Goal: Entertainment & Leisure: Browse casually

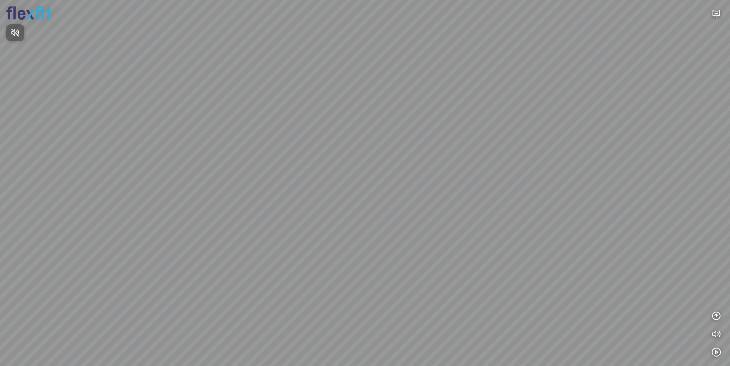
drag, startPoint x: 407, startPoint y: 220, endPoint x: 421, endPoint y: 157, distance: 63.7
click at [414, 140] on div at bounding box center [365, 183] width 730 height 366
drag, startPoint x: 443, startPoint y: 249, endPoint x: 464, endPoint y: 150, distance: 101.5
click at [451, 141] on div at bounding box center [365, 183] width 730 height 366
drag, startPoint x: 467, startPoint y: 151, endPoint x: 333, endPoint y: 181, distance: 137.9
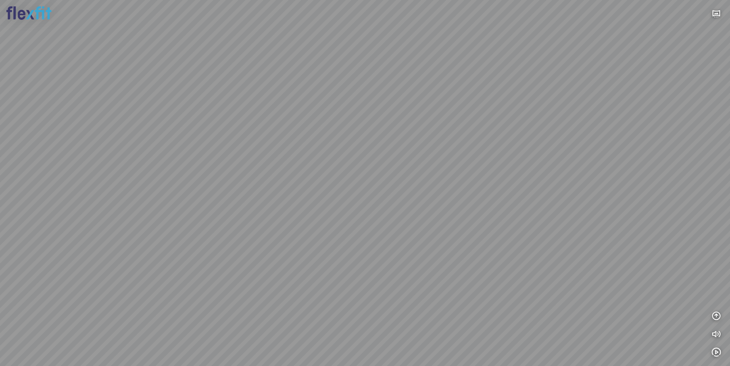
click at [333, 181] on div at bounding box center [365, 183] width 730 height 366
drag, startPoint x: 425, startPoint y: 147, endPoint x: 317, endPoint y: 170, distance: 111.0
click at [371, 168] on div at bounding box center [365, 183] width 730 height 366
drag, startPoint x: 331, startPoint y: 165, endPoint x: 387, endPoint y: 188, distance: 61.1
click at [394, 185] on div at bounding box center [365, 183] width 730 height 366
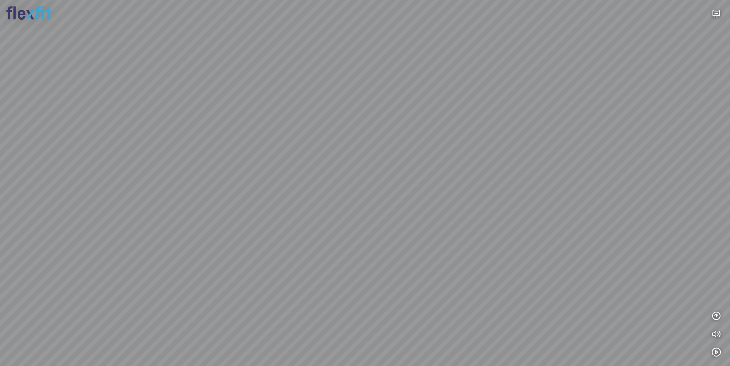
drag, startPoint x: 394, startPoint y: 179, endPoint x: 456, endPoint y: 182, distance: 62.8
click at [474, 179] on div at bounding box center [365, 183] width 730 height 366
drag, startPoint x: 385, startPoint y: 185, endPoint x: 510, endPoint y: 136, distance: 134.3
click at [510, 136] on div at bounding box center [365, 183] width 730 height 366
drag, startPoint x: 357, startPoint y: 172, endPoint x: 493, endPoint y: 156, distance: 136.6
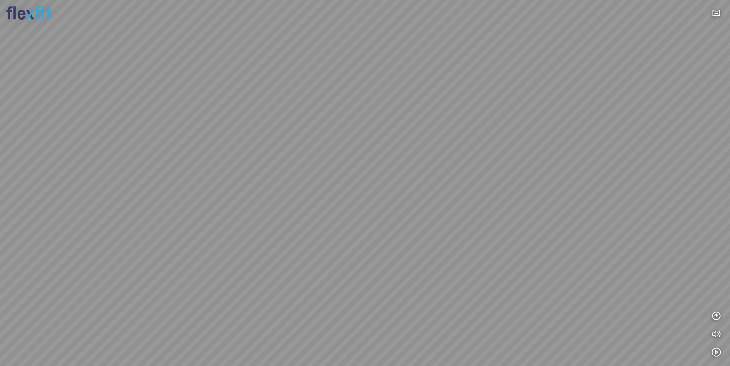
click at [485, 156] on div at bounding box center [365, 183] width 730 height 366
drag, startPoint x: 429, startPoint y: 163, endPoint x: 383, endPoint y: 220, distance: 72.9
click at [388, 215] on div at bounding box center [365, 183] width 730 height 366
drag, startPoint x: 392, startPoint y: 164, endPoint x: 358, endPoint y: 165, distance: 33.8
click at [369, 165] on div at bounding box center [365, 183] width 730 height 366
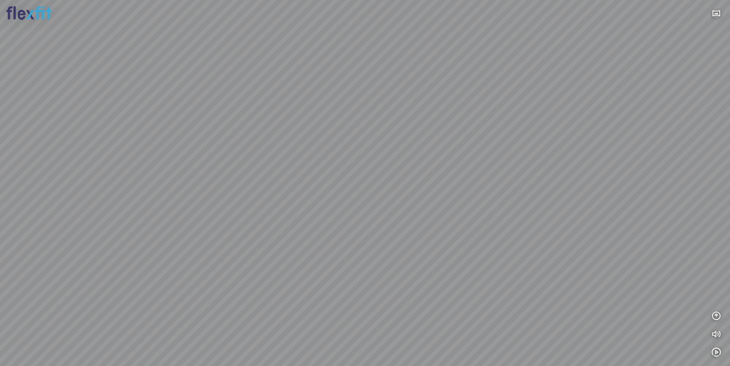
drag, startPoint x: 430, startPoint y: 157, endPoint x: 344, endPoint y: 140, distance: 87.2
click at [348, 145] on div at bounding box center [365, 183] width 730 height 366
